Goal: Find specific page/section: Find specific page/section

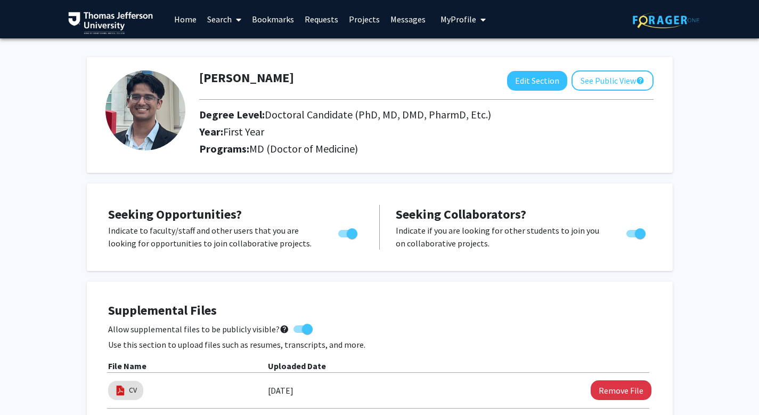
click at [238, 11] on span at bounding box center [237, 19] width 10 height 37
click at [236, 68] on span "Students" at bounding box center [234, 70] width 65 height 21
